Goal: Task Accomplishment & Management: Manage account settings

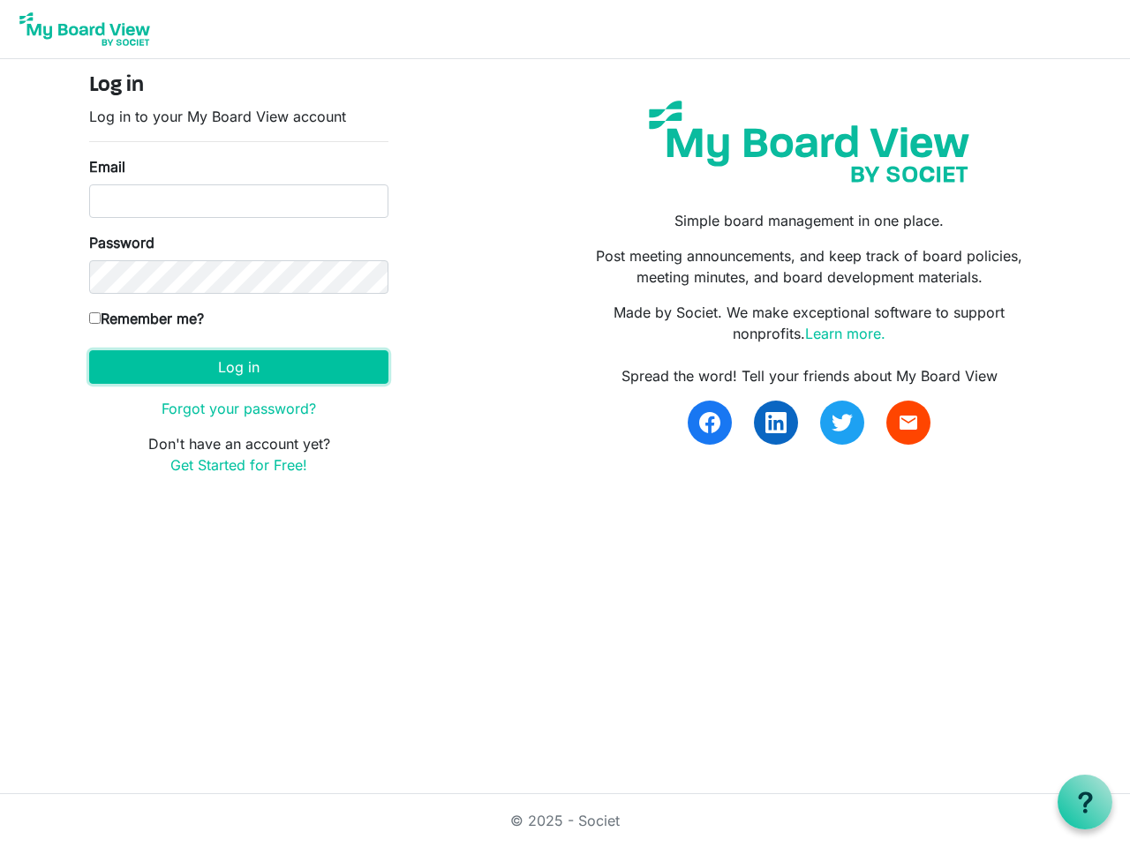
click at [238, 367] on button "Log in" at bounding box center [238, 367] width 299 height 34
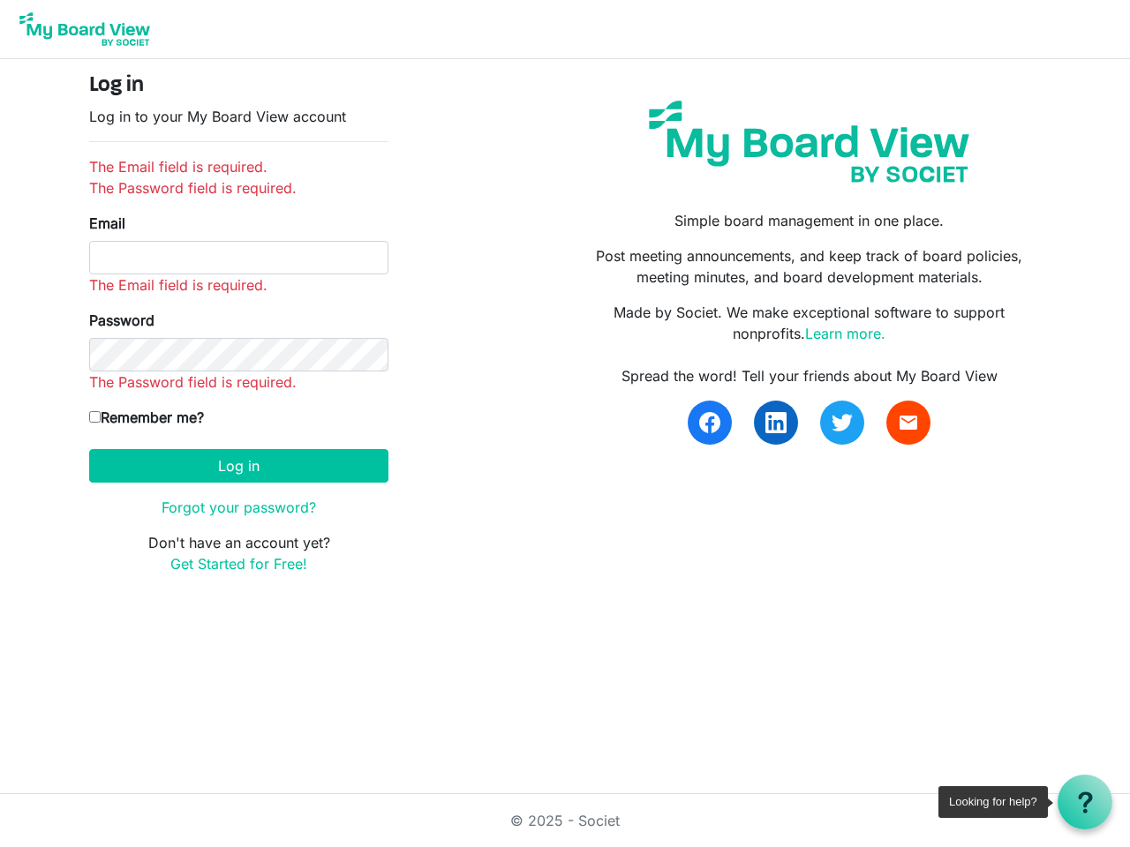
click at [1085, 802] on use at bounding box center [1084, 802] width 14 height 21
